Goal: Task Accomplishment & Management: Use online tool/utility

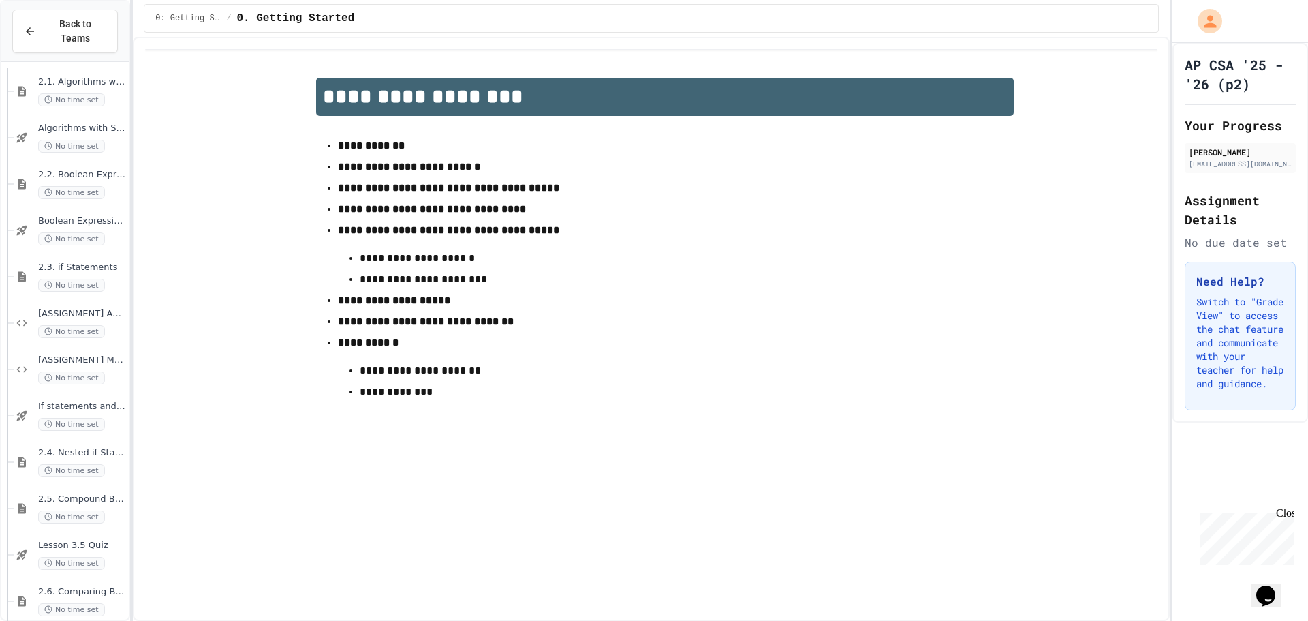
scroll to position [204, 0]
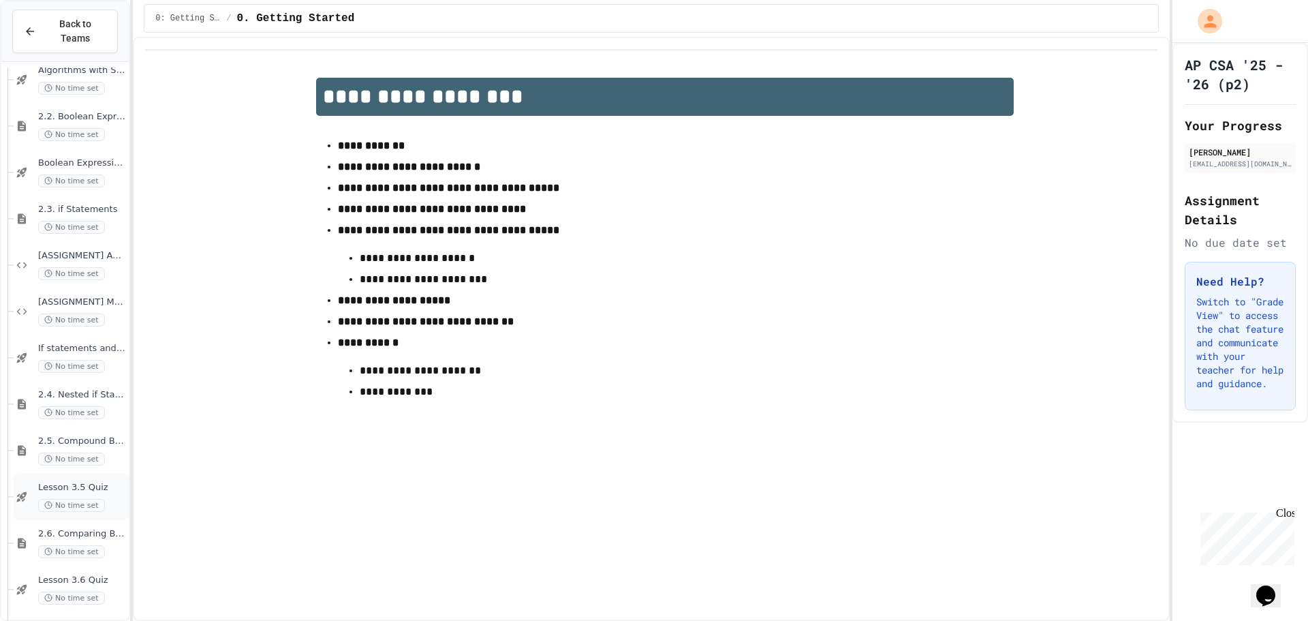
click at [112, 473] on div "Lesson 3.5 Quiz No time set" at bounding box center [71, 496] width 115 height 46
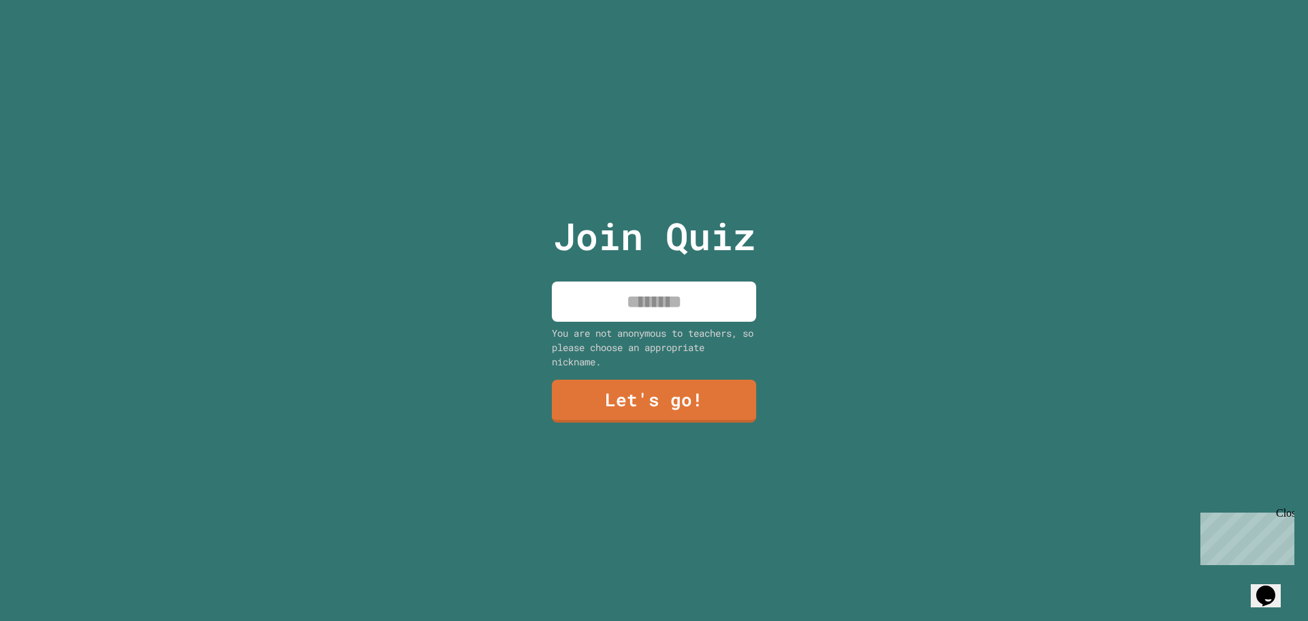
click at [679, 281] on input at bounding box center [654, 301] width 204 height 40
type input "*****"
click at [651, 405] on link "Let's go!" at bounding box center [654, 399] width 208 height 45
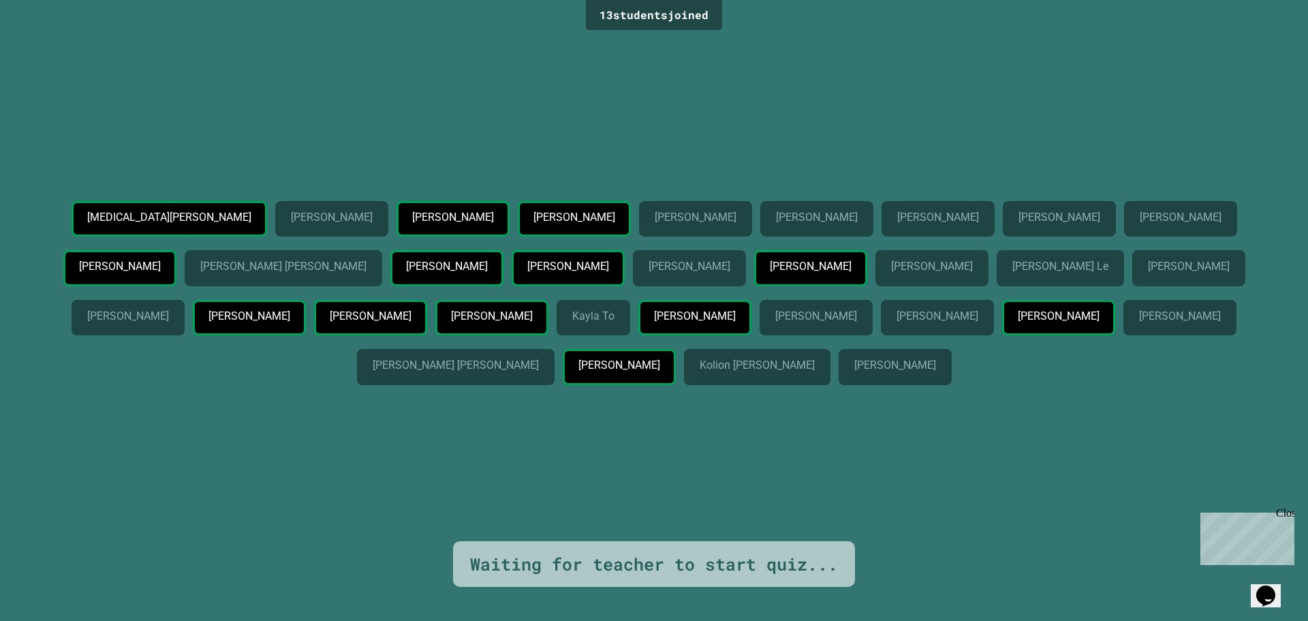
click at [646, 467] on div "[MEDICAL_DATA][PERSON_NAME] Salem [PERSON_NAME] [PERSON_NAME] [PERSON_NAME] [PE…" at bounding box center [654, 287] width 1240 height 507
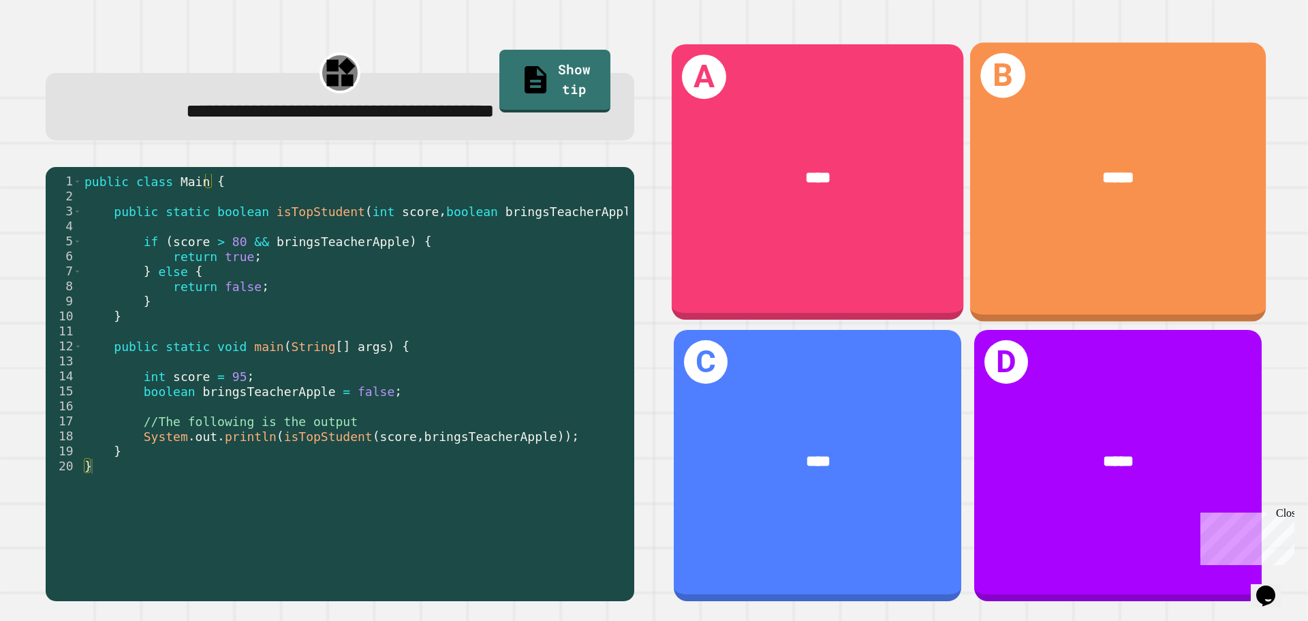
click at [978, 220] on div "B *****" at bounding box center [1118, 181] width 296 height 279
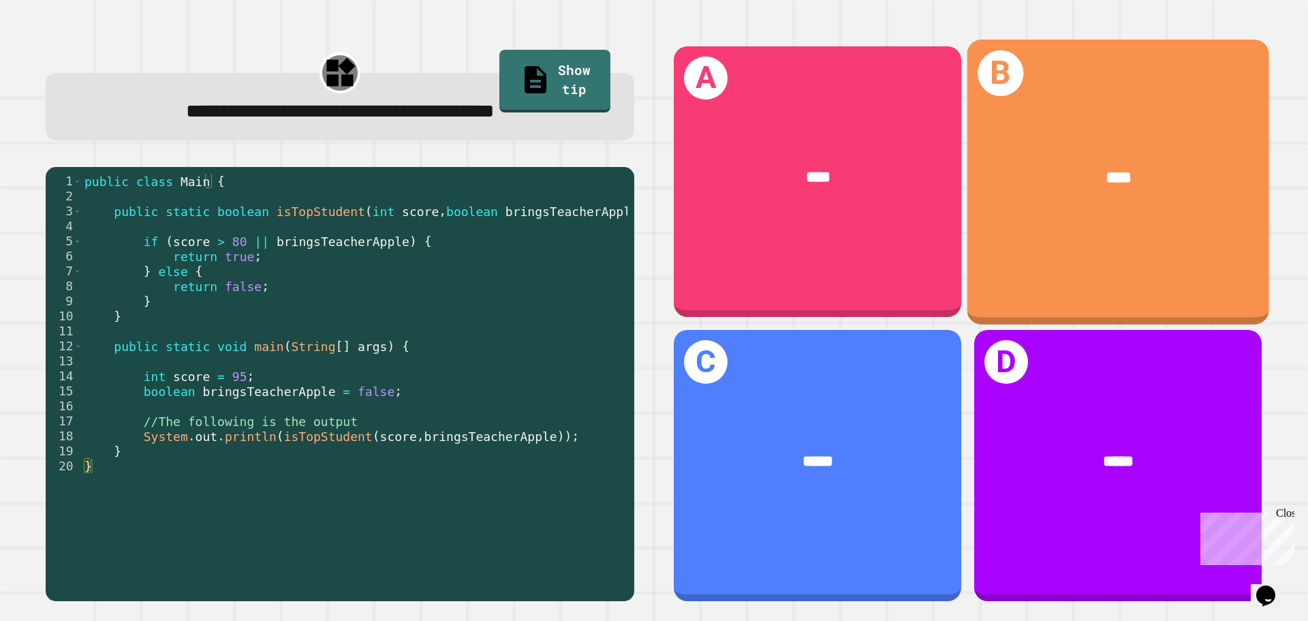
click at [982, 267] on div "B ****" at bounding box center [1118, 182] width 302 height 284
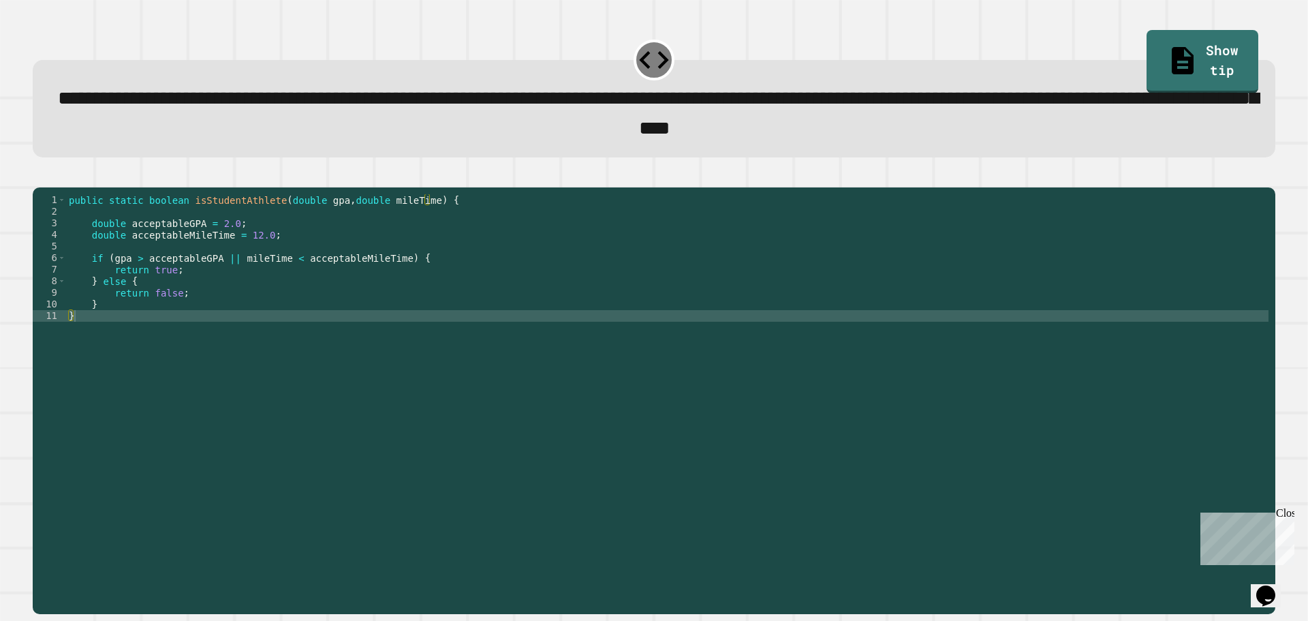
click at [137, 281] on div "public static boolean isStudentAthlete ( double gpa , double mileTime ) { doubl…" at bounding box center [667, 385] width 1202 height 382
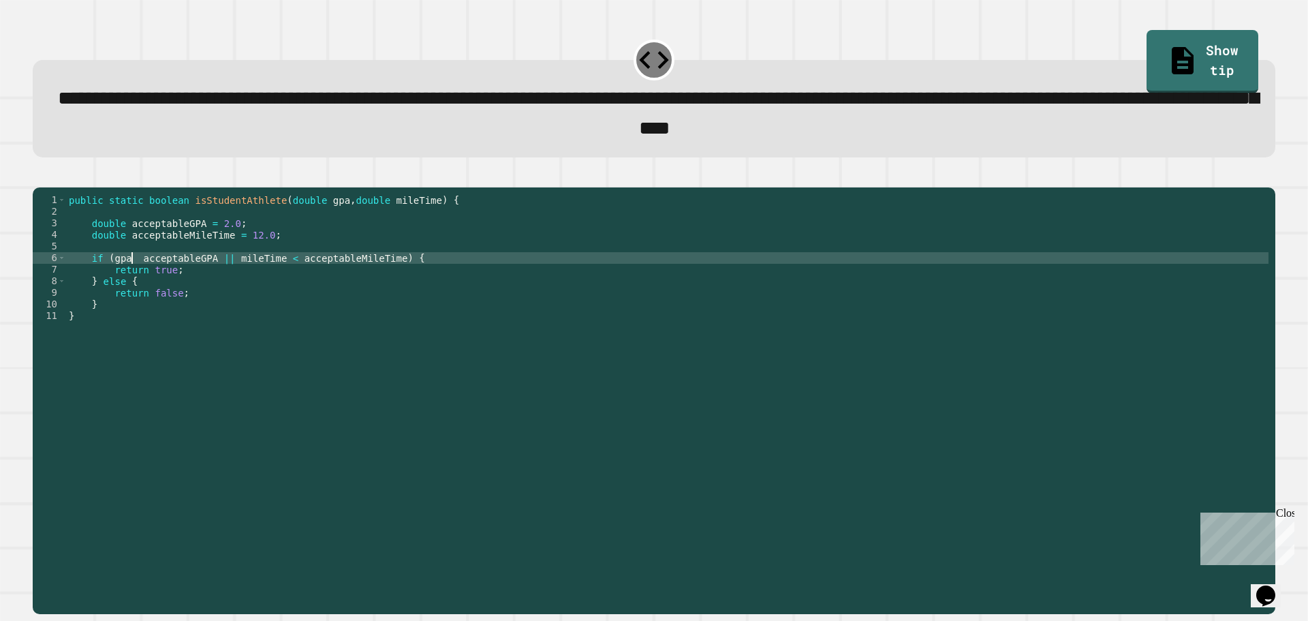
scroll to position [0, 5]
click at [40, 176] on icon "button" at bounding box center [40, 176] width 0 height 0
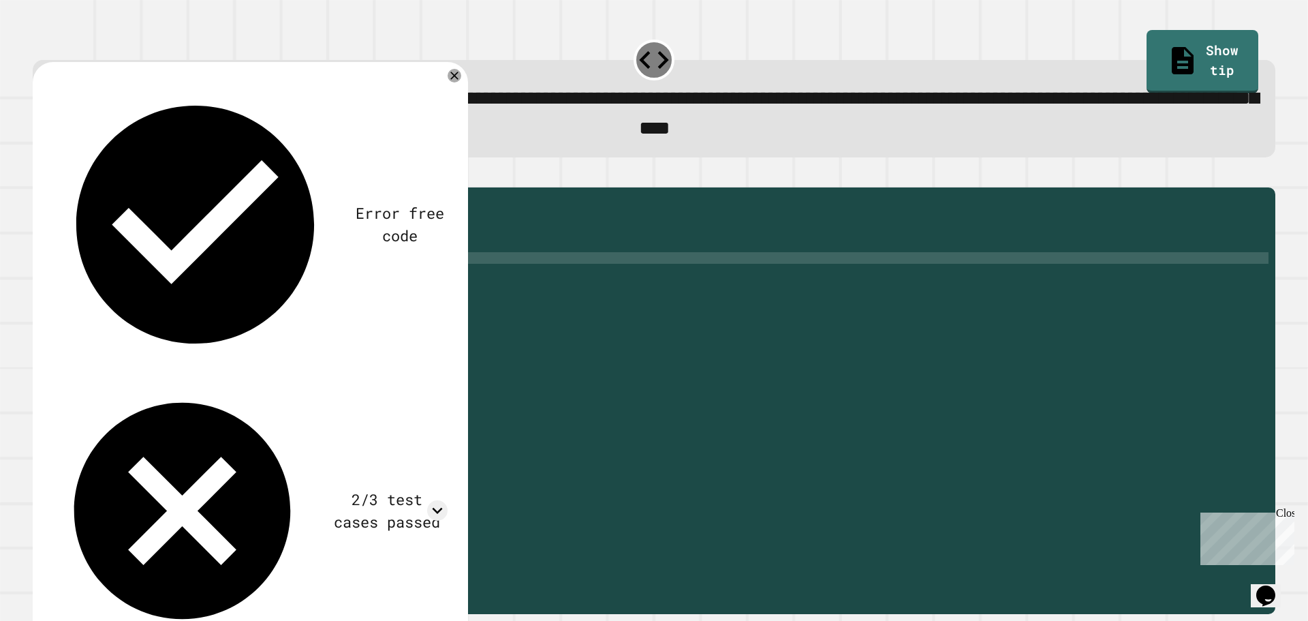
click at [416, 381] on div "2/3 test cases passed" at bounding box center [249, 511] width 395 height 260
click at [426, 381] on div "2/3 test cases passed" at bounding box center [249, 511] width 395 height 260
click at [437, 500] on icon at bounding box center [437, 510] width 20 height 20
click at [436, 500] on icon at bounding box center [437, 510] width 20 height 20
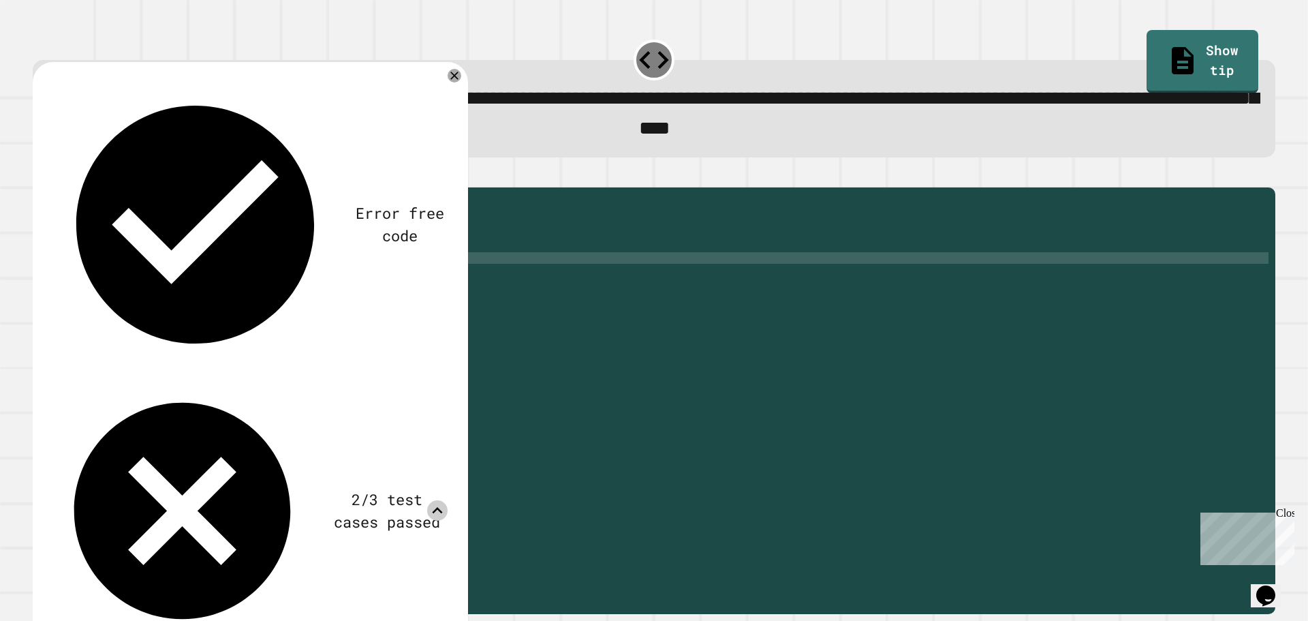
click at [436, 500] on icon at bounding box center [437, 510] width 20 height 20
click at [140, 279] on div "public static boolean isStudentAthlete ( double gpa , double mileTime ) { doubl…" at bounding box center [667, 385] width 1202 height 382
click at [136, 281] on div "public static boolean isStudentAthlete ( double gpa , double mileTime ) { doubl…" at bounding box center [667, 385] width 1202 height 382
click at [40, 176] on icon "button" at bounding box center [40, 176] width 0 height 0
click at [439, 500] on icon at bounding box center [437, 510] width 20 height 20
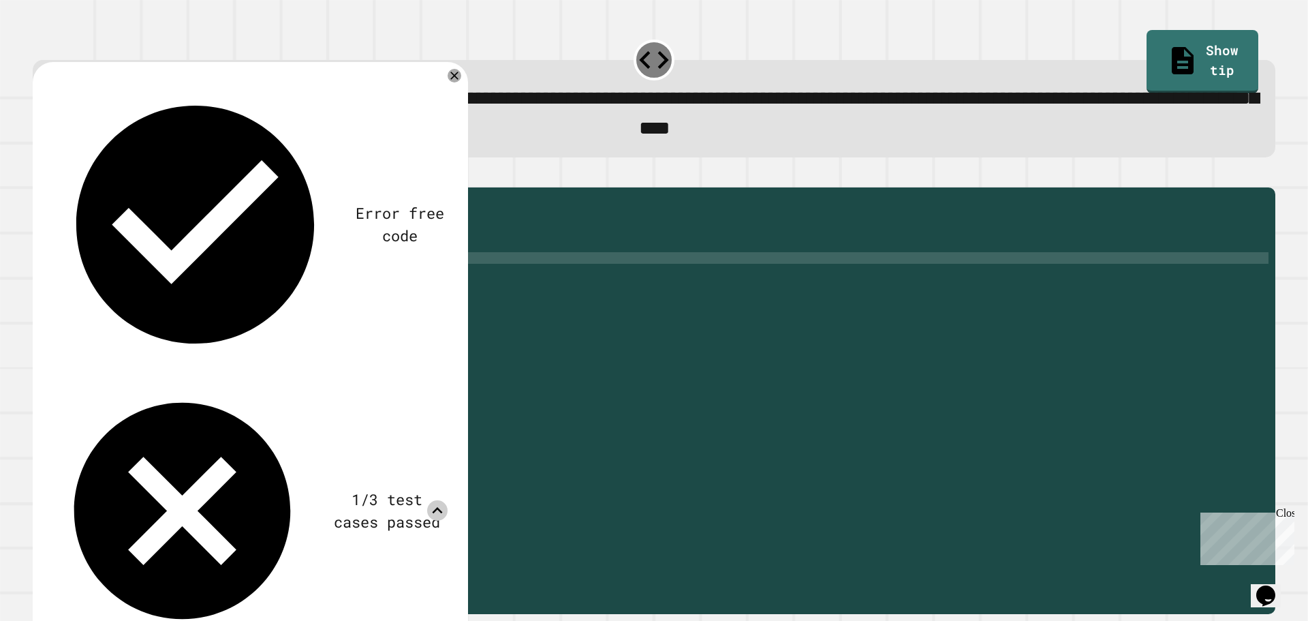
click at [439, 507] on icon at bounding box center [438, 510] width 10 height 6
click at [223, 281] on div "public static boolean isStudentAthlete ( double gpa , double mileTime ) { doubl…" at bounding box center [667, 385] width 1202 height 382
type textarea "**********"
click at [40, 176] on icon "button" at bounding box center [40, 176] width 0 height 0
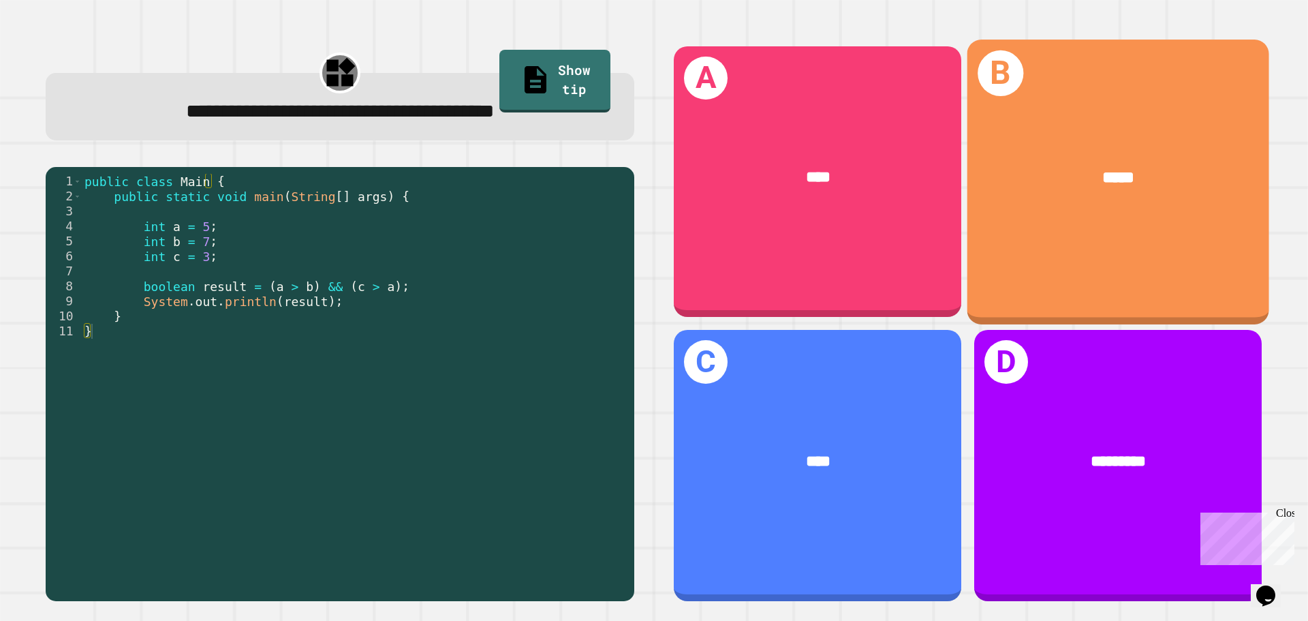
click at [1131, 236] on div "B *****" at bounding box center [1118, 182] width 302 height 284
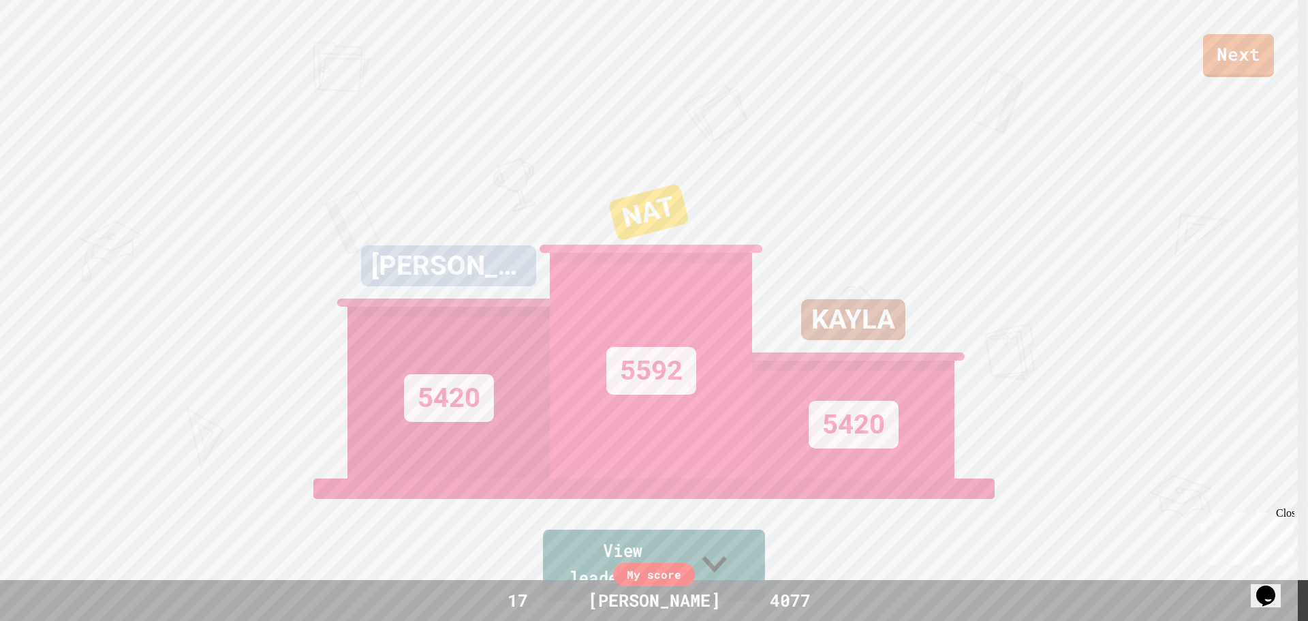
click at [739, 561] on icon at bounding box center [714, 564] width 49 height 54
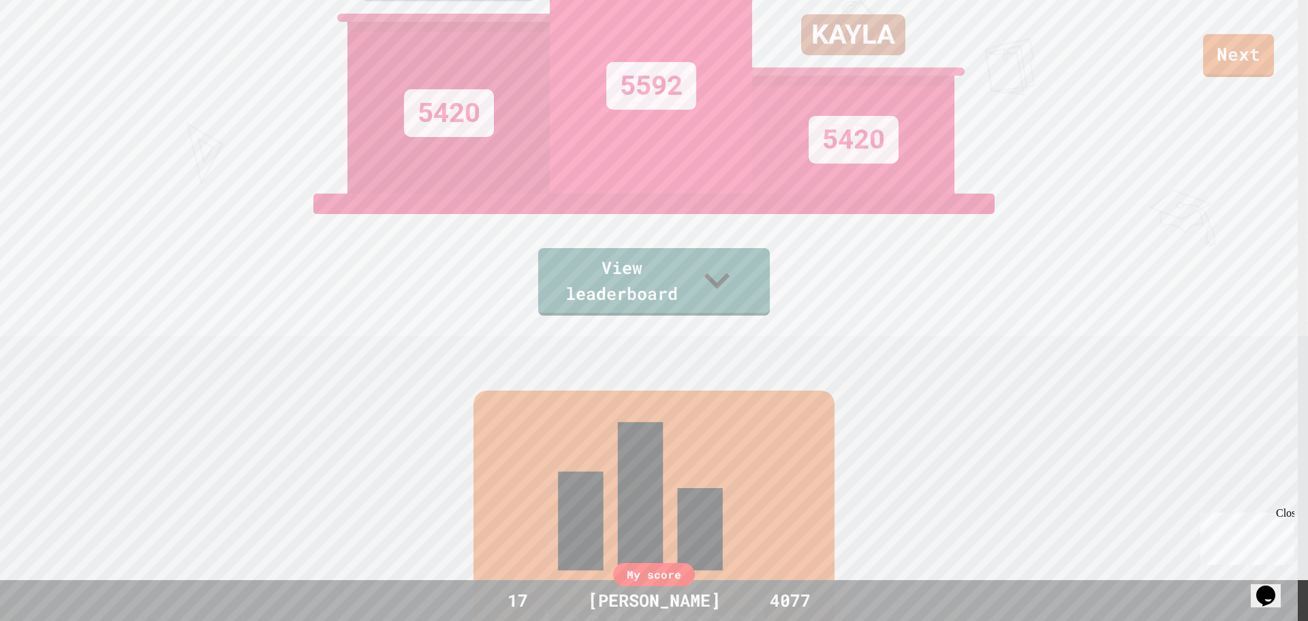
scroll to position [81, 0]
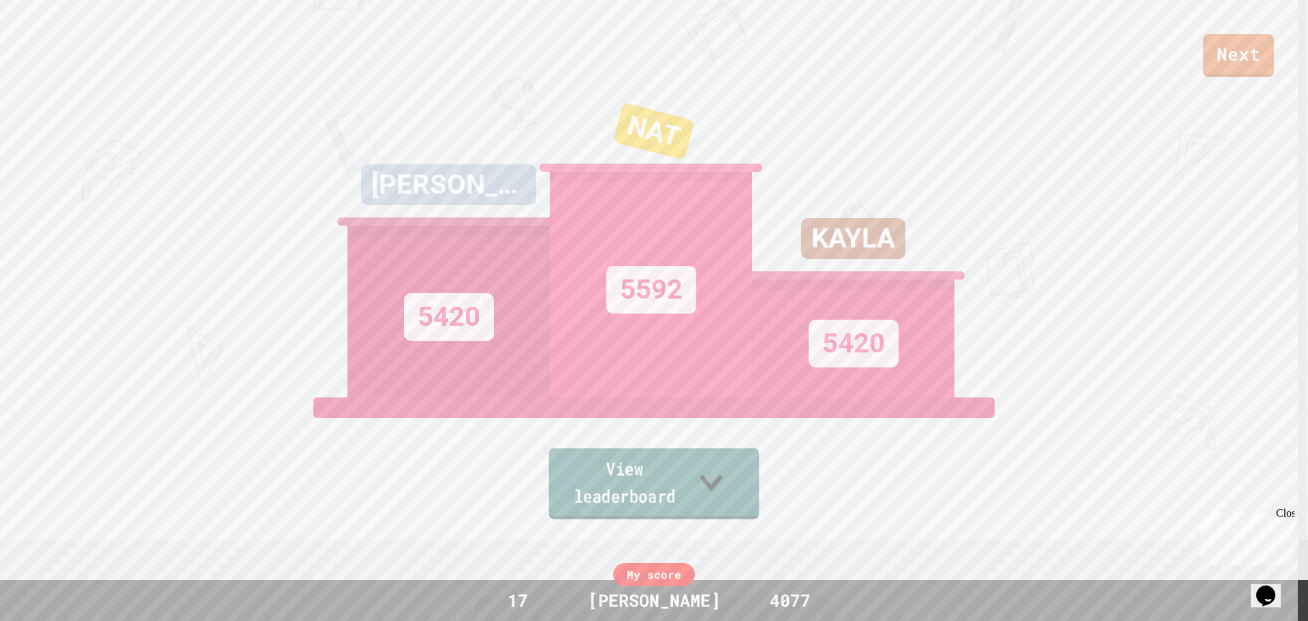
click at [642, 471] on link "View leaderboard" at bounding box center [654, 483] width 210 height 71
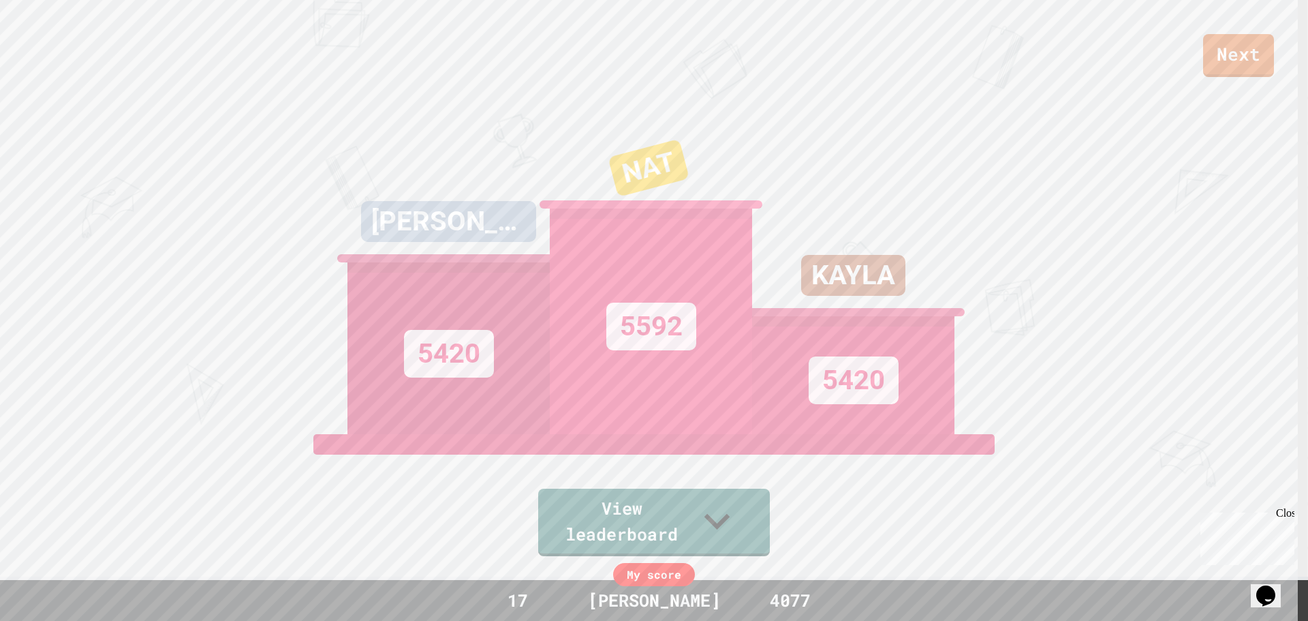
scroll to position [0, 0]
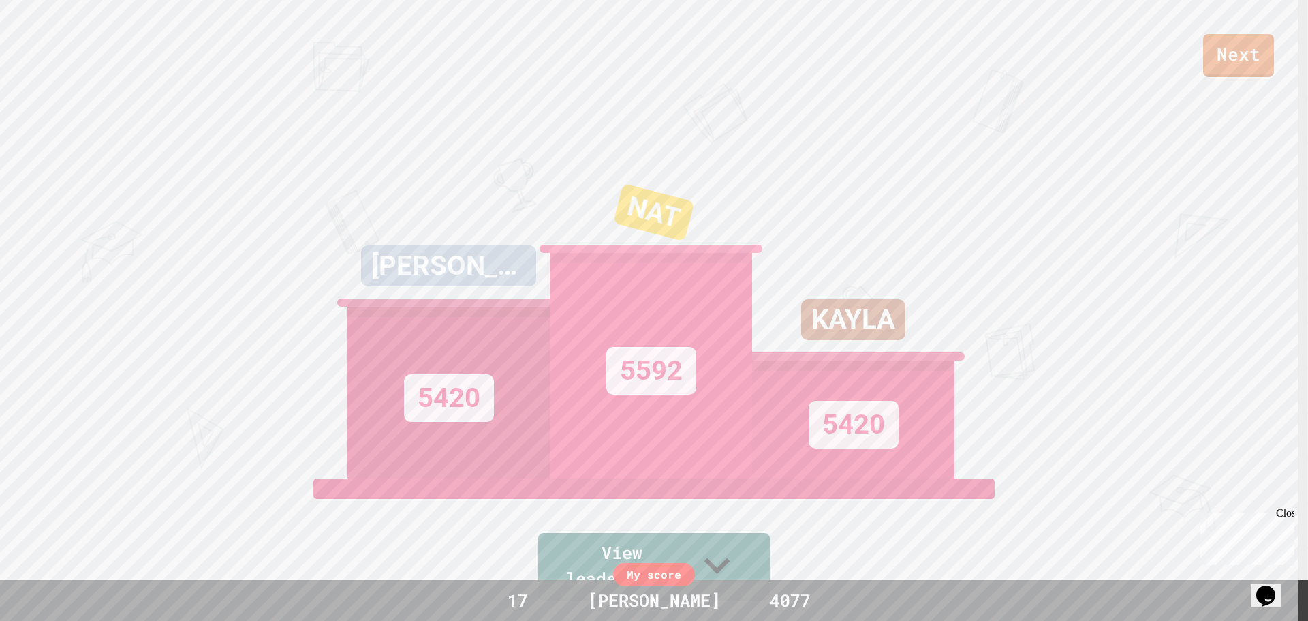
click at [521, 73] on div "Next" at bounding box center [654, 38] width 1308 height 77
